Goal: Find specific page/section

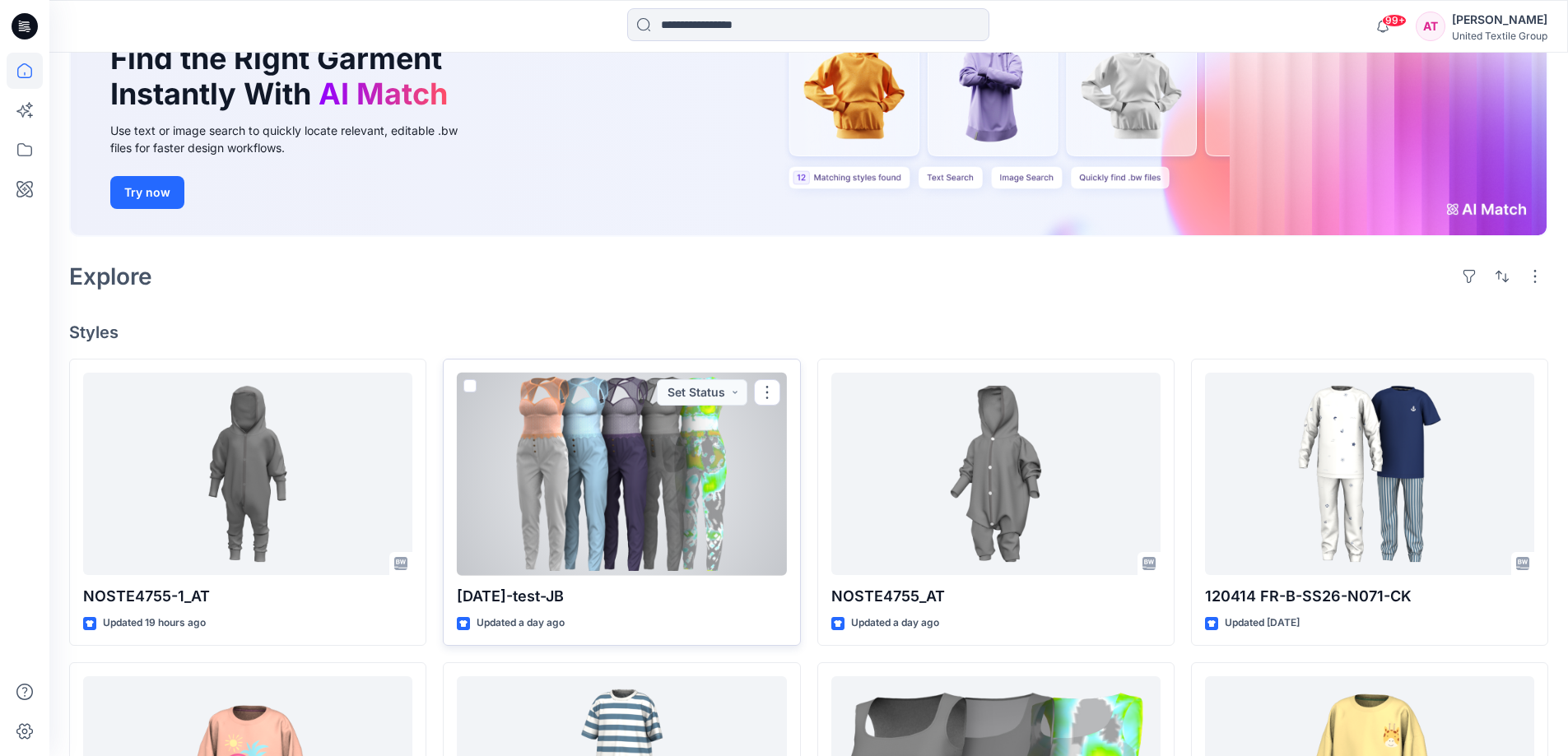
scroll to position [411, 0]
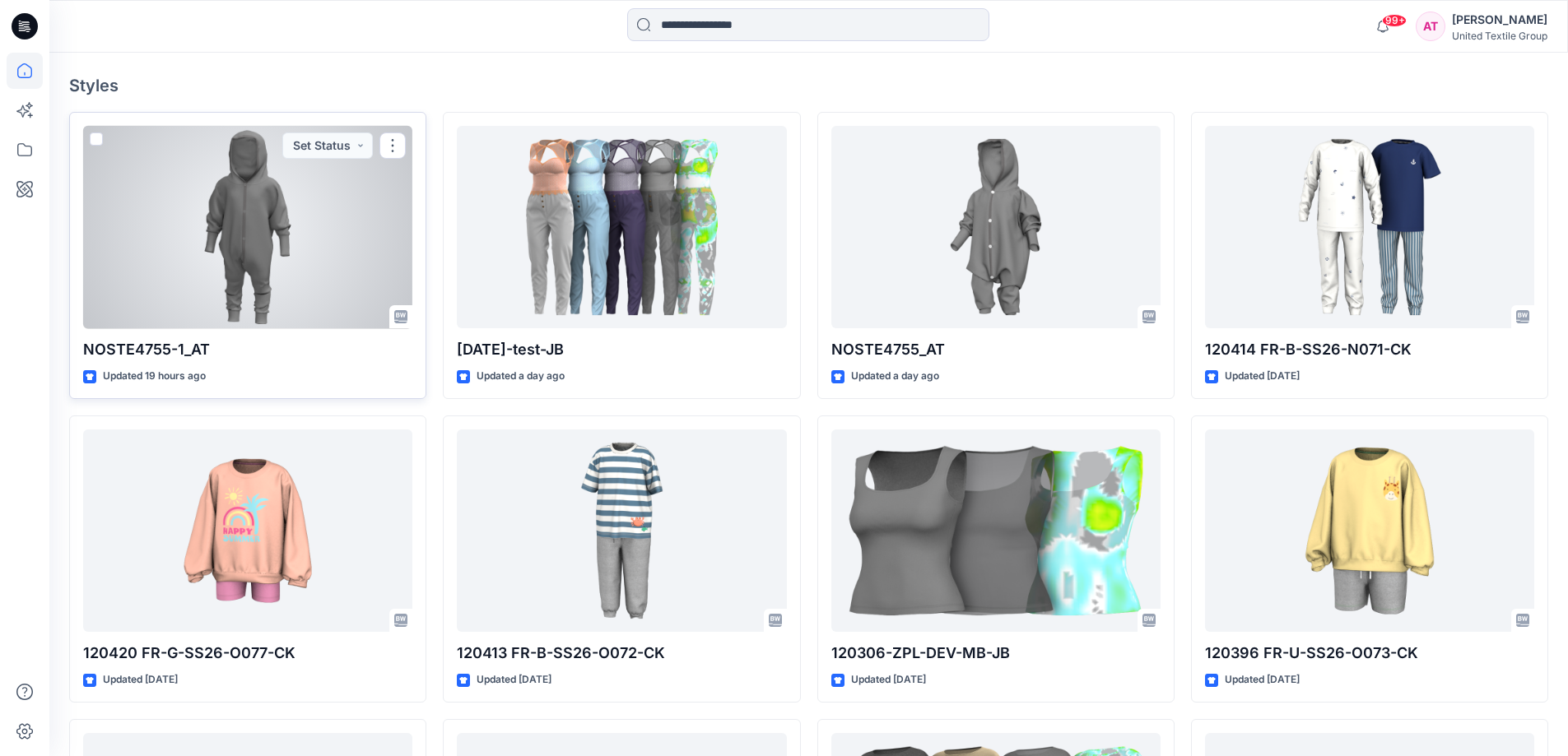
click at [248, 249] on div at bounding box center [248, 227] width 330 height 203
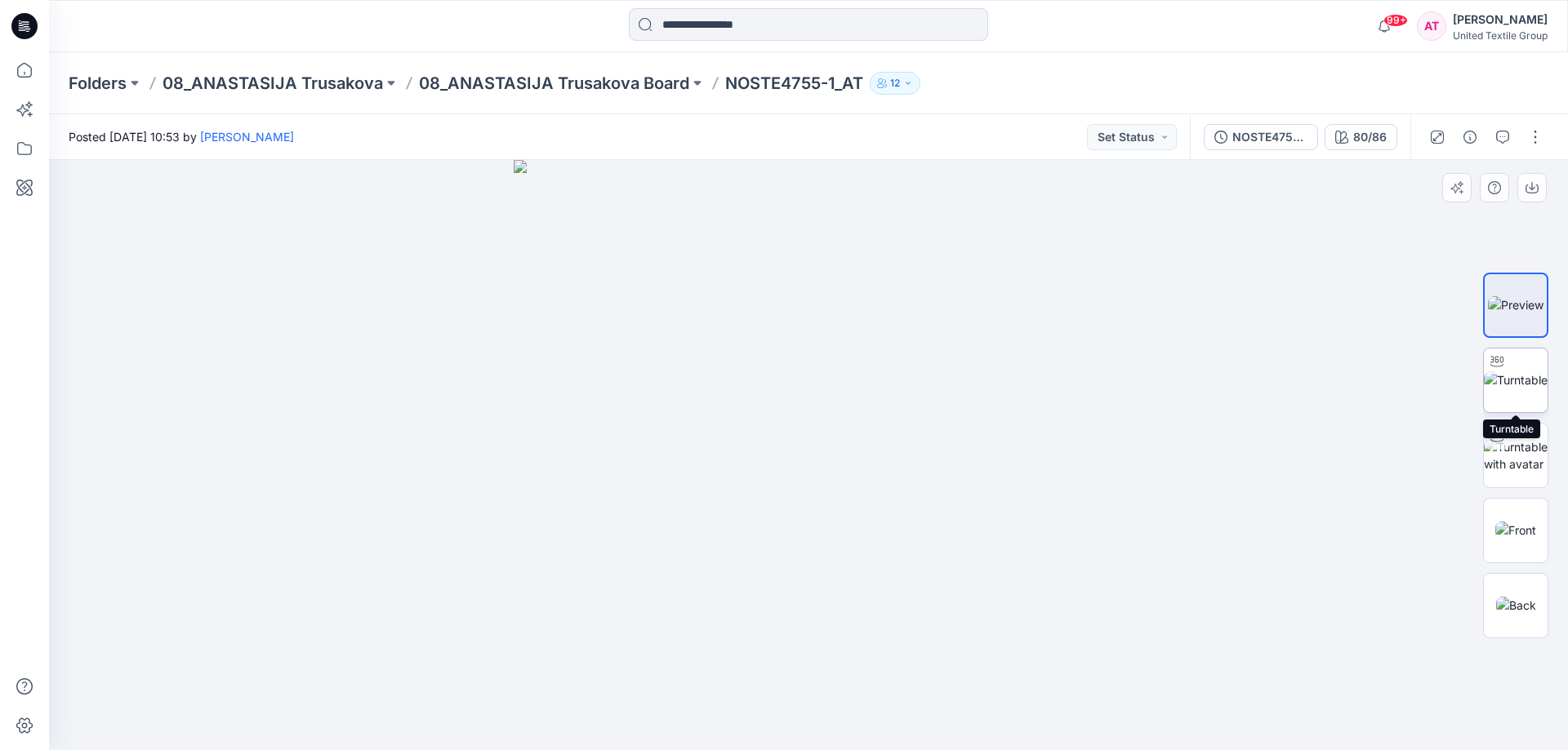
click at [1509, 388] on img at bounding box center [1516, 380] width 64 height 17
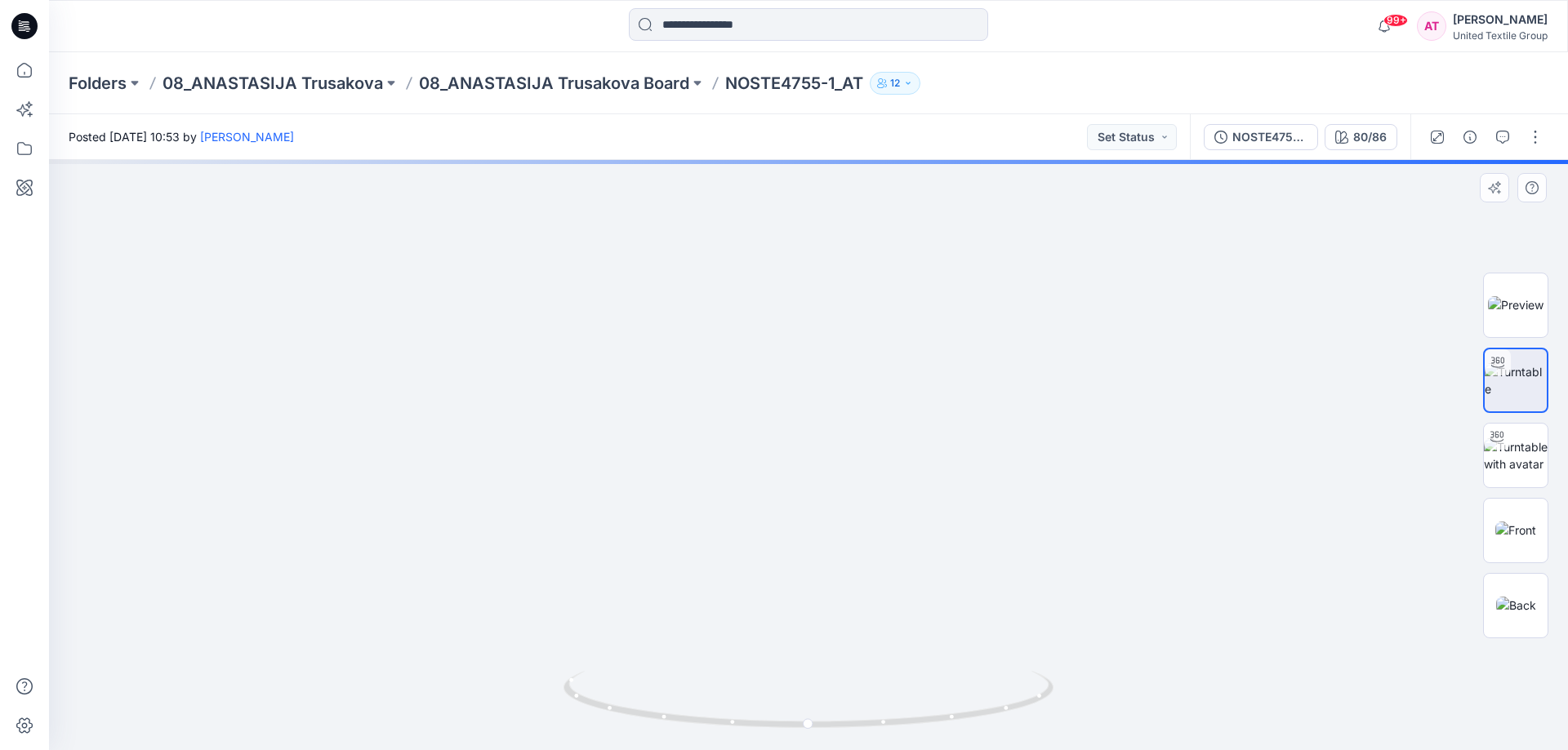
drag, startPoint x: 898, startPoint y: 618, endPoint x: 860, endPoint y: 286, distance: 334.2
click at [860, 290] on img at bounding box center [784, 61] width 1599 height 1377
drag, startPoint x: 848, startPoint y: 480, endPoint x: 848, endPoint y: 367, distance: 113.0
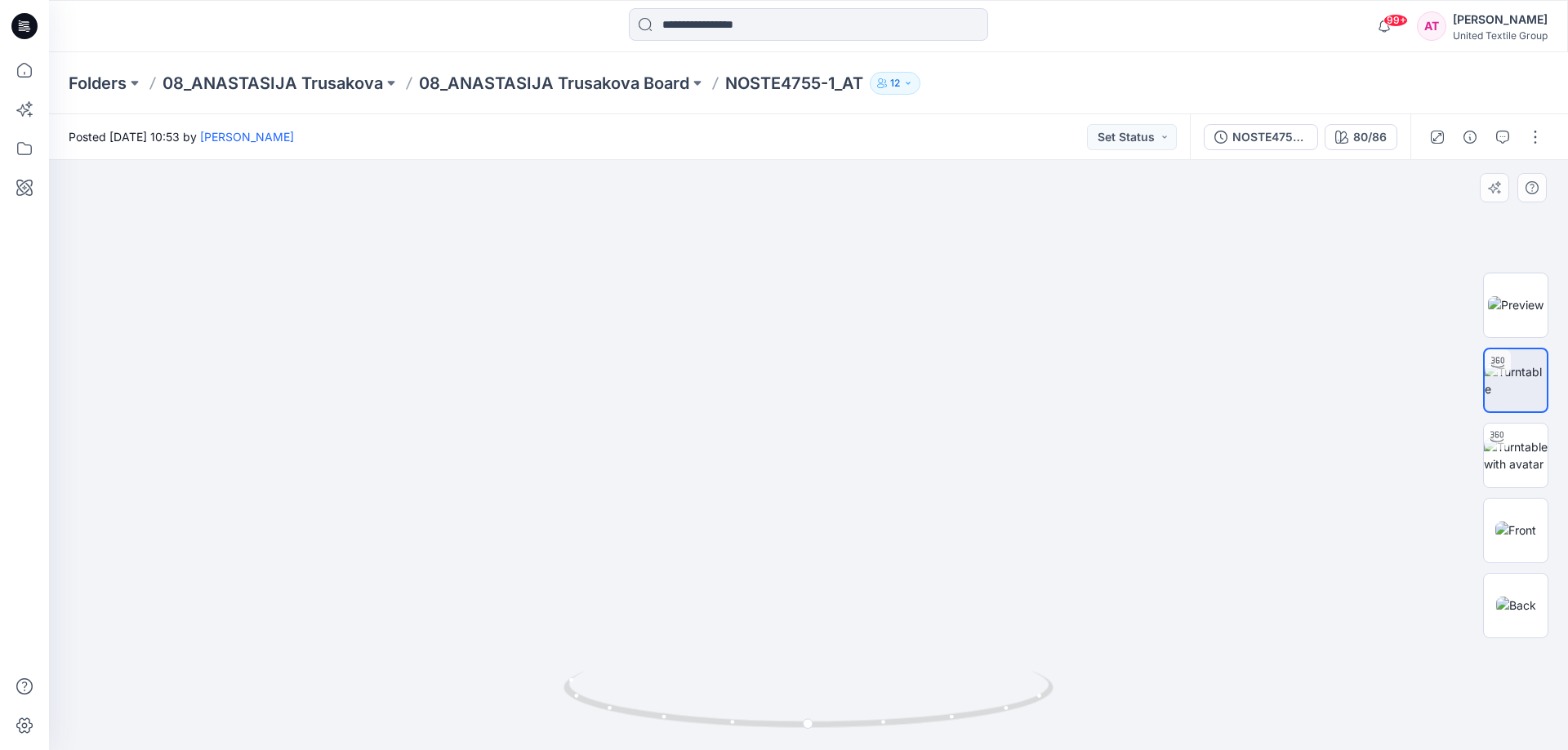
drag, startPoint x: 853, startPoint y: 298, endPoint x: 922, endPoint y: 601, distance: 310.8
click at [923, 603] on img at bounding box center [828, 75] width 1599 height 1349
drag, startPoint x: 923, startPoint y: 401, endPoint x: 877, endPoint y: 471, distance: 83.8
click at [877, 471] on img at bounding box center [796, 174] width 1599 height 1153
click at [30, 66] on icon at bounding box center [25, 71] width 36 height 36
